Goal: Browse casually: Explore the website without a specific task or goal

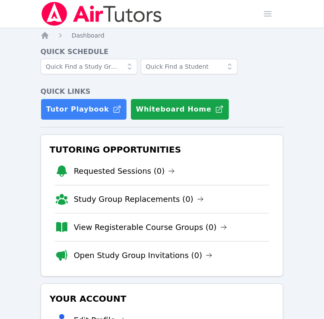
click at [271, 138] on div "Tutoring Opportunities Requested Sessions (0) Study Group Replacements (0) View…" at bounding box center [162, 205] width 243 height 142
